Goal: Information Seeking & Learning: Find specific page/section

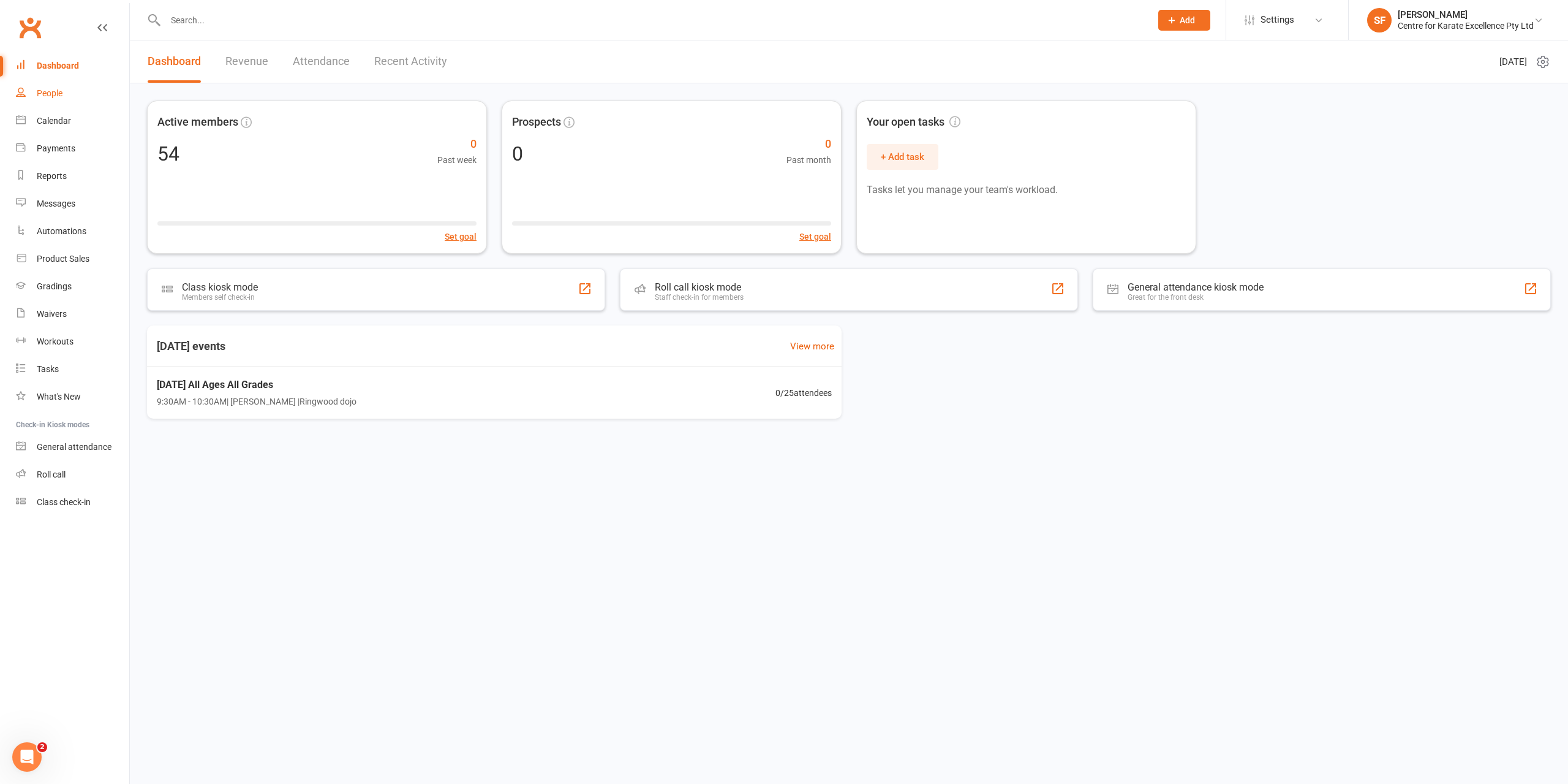
click at [89, 98] on link "People" at bounding box center [72, 93] width 114 height 28
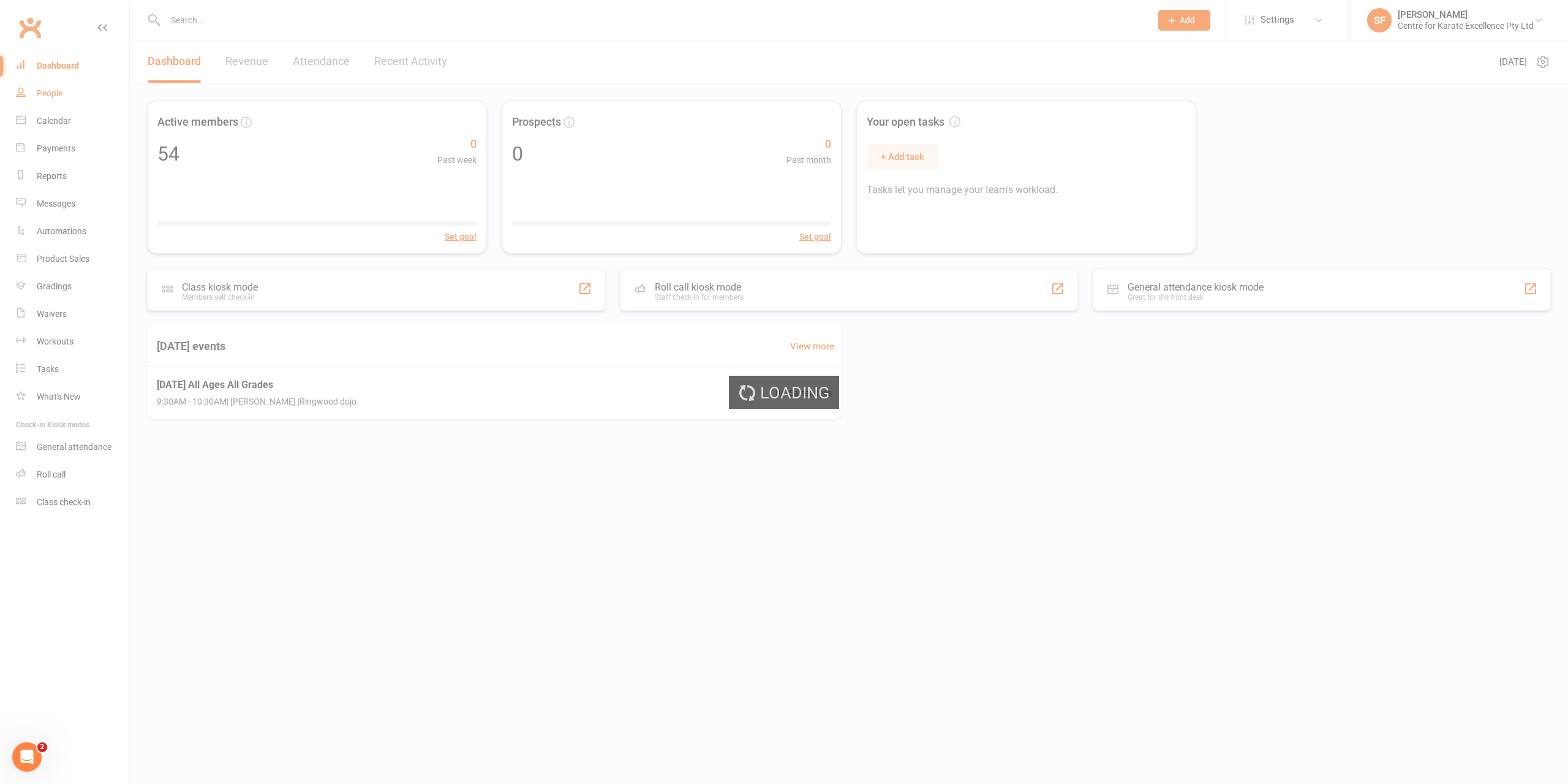
select select "100"
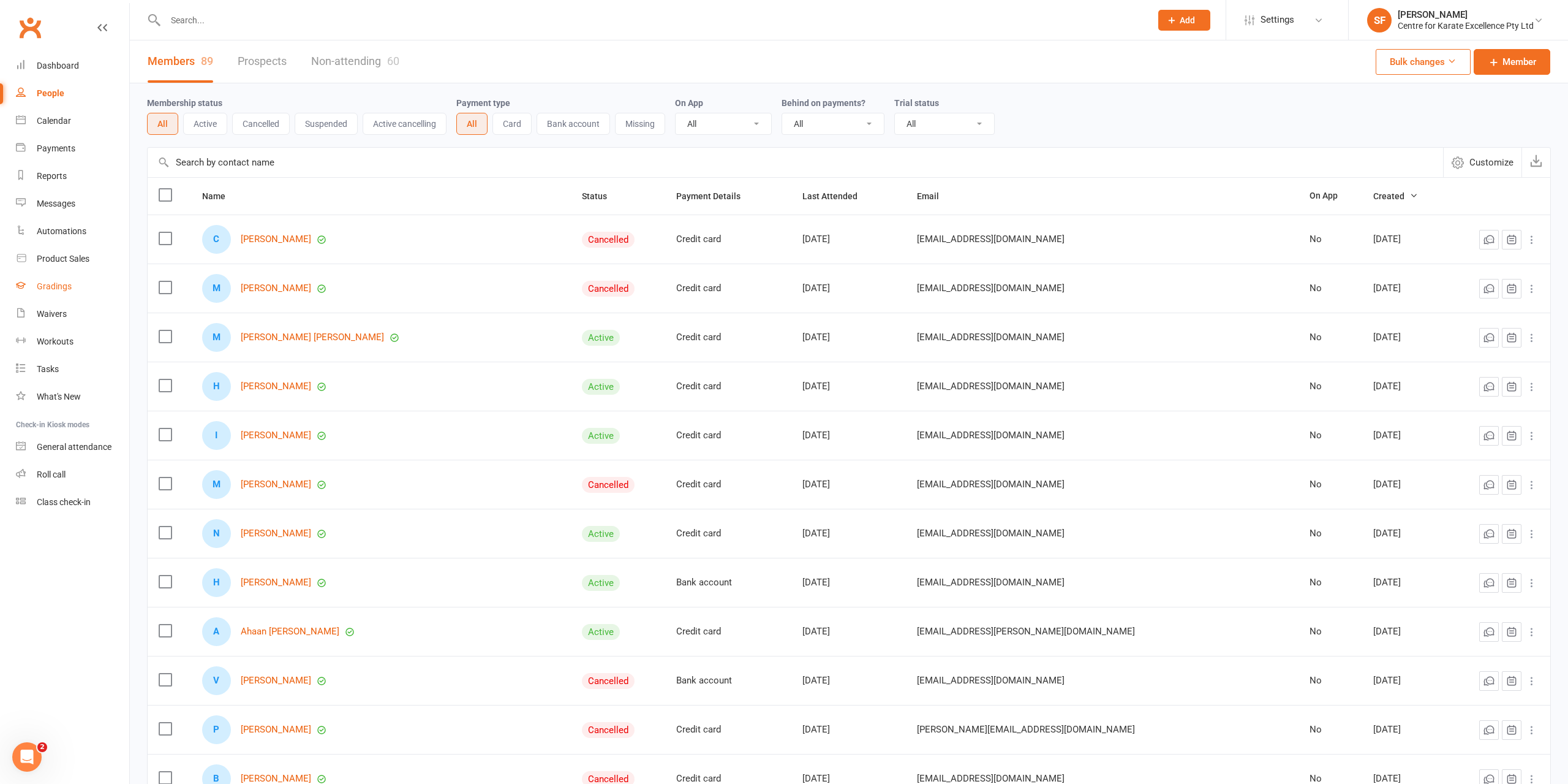
click at [62, 295] on link "Gradings" at bounding box center [72, 286] width 114 height 28
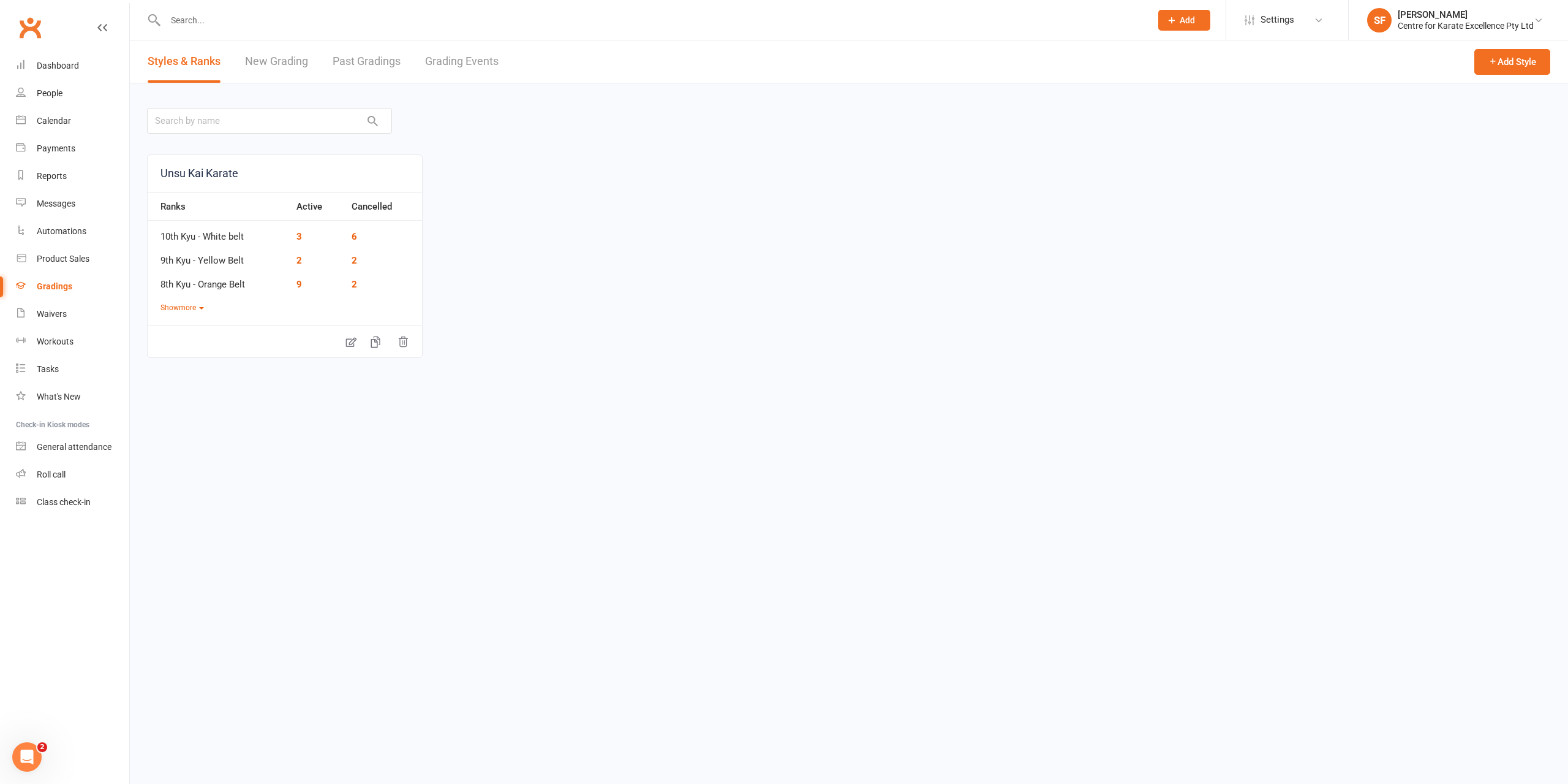
click at [471, 57] on link "Grading Events" at bounding box center [462, 62] width 74 height 42
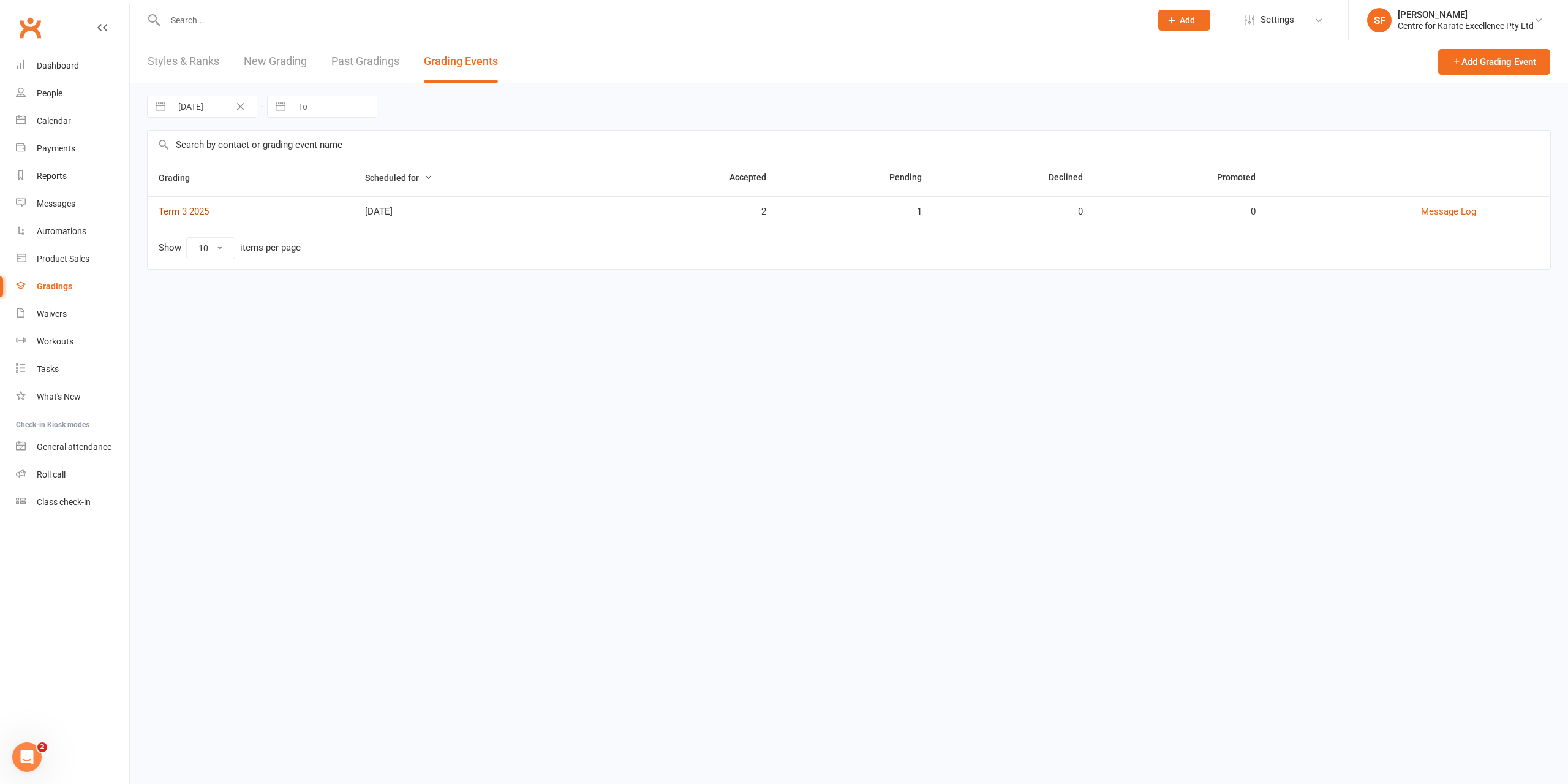
click at [197, 215] on link "Term 3 2025" at bounding box center [183, 211] width 50 height 11
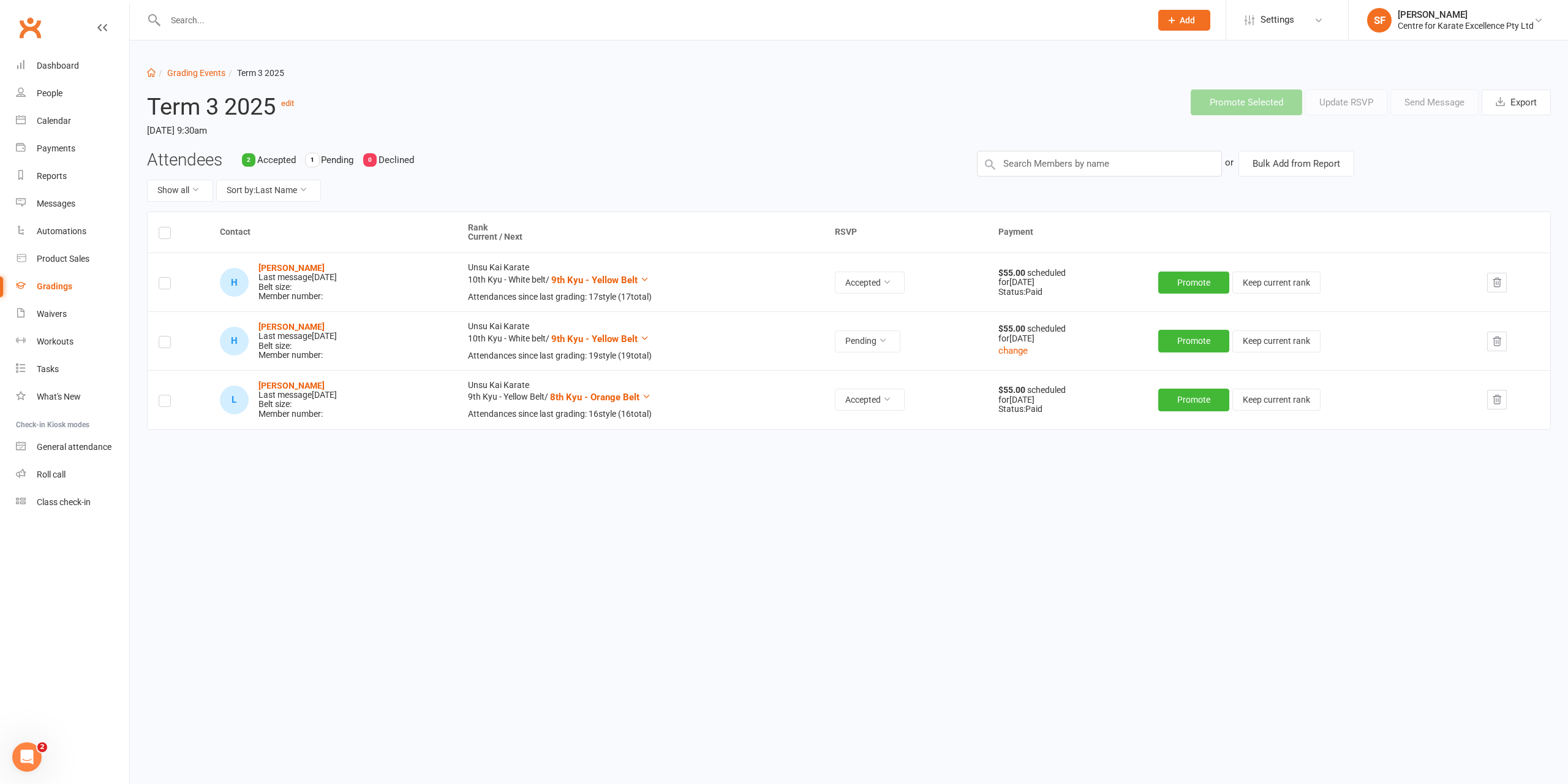
drag, startPoint x: 337, startPoint y: 269, endPoint x: 233, endPoint y: 272, distance: 104.0
click at [233, 272] on div "H [PERSON_NAME] Last message [DATE] Belt size: Member number:" at bounding box center [332, 282] width 226 height 38
copy div "[PERSON_NAME]"
click at [315, 385] on strong "[PERSON_NAME]" at bounding box center [292, 385] width 66 height 10
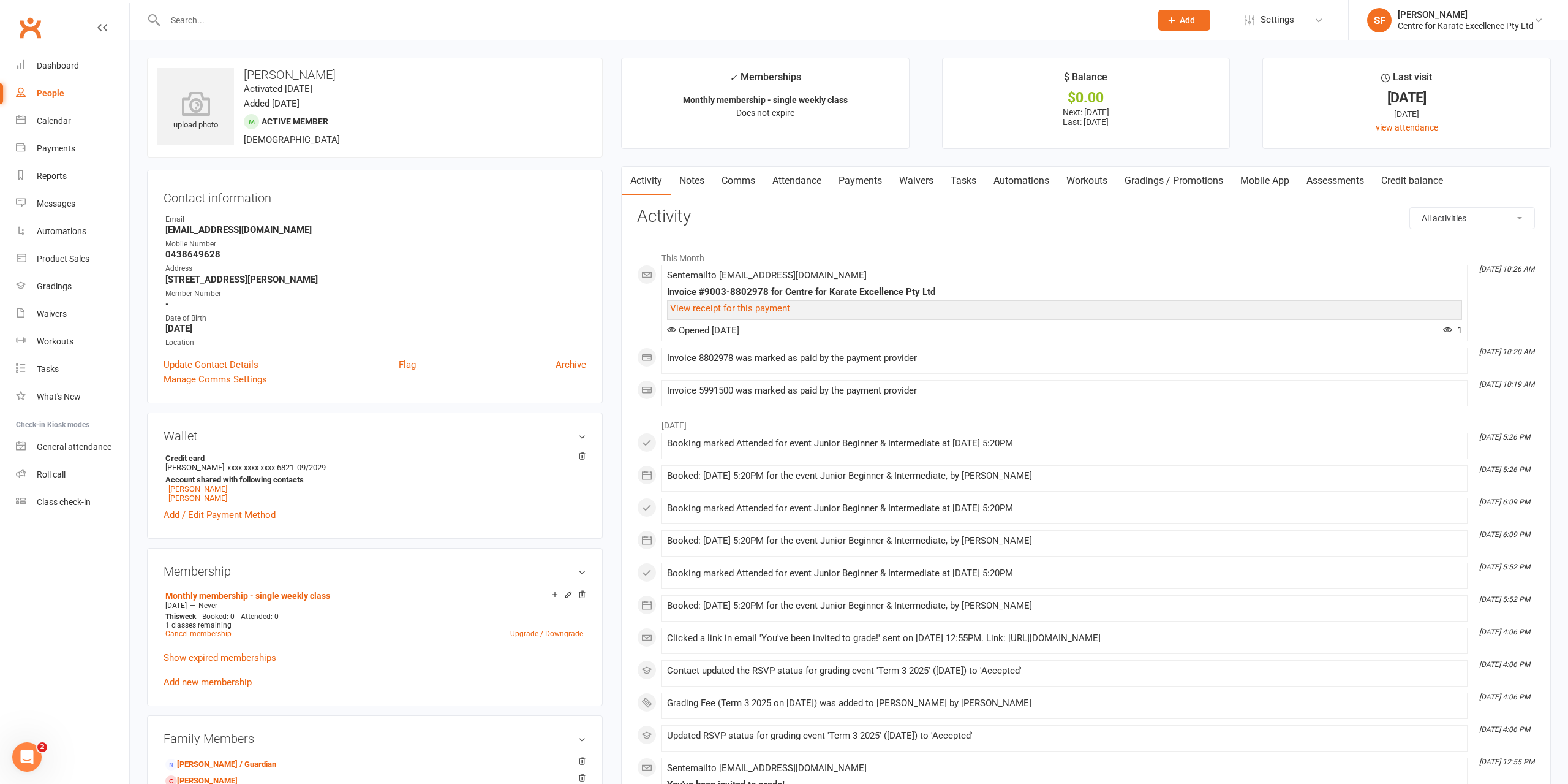
click at [290, 77] on h3 "[PERSON_NAME]" at bounding box center [375, 74] width 435 height 14
